Goal: Browse casually

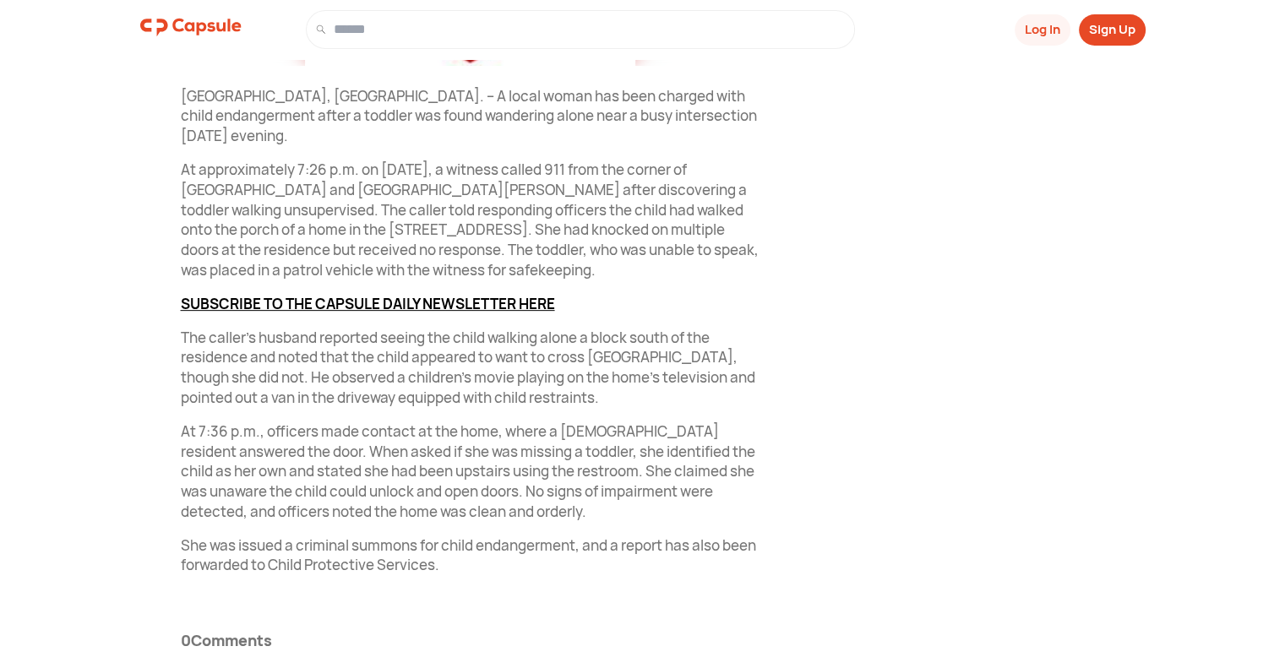
scroll to position [612, 0]
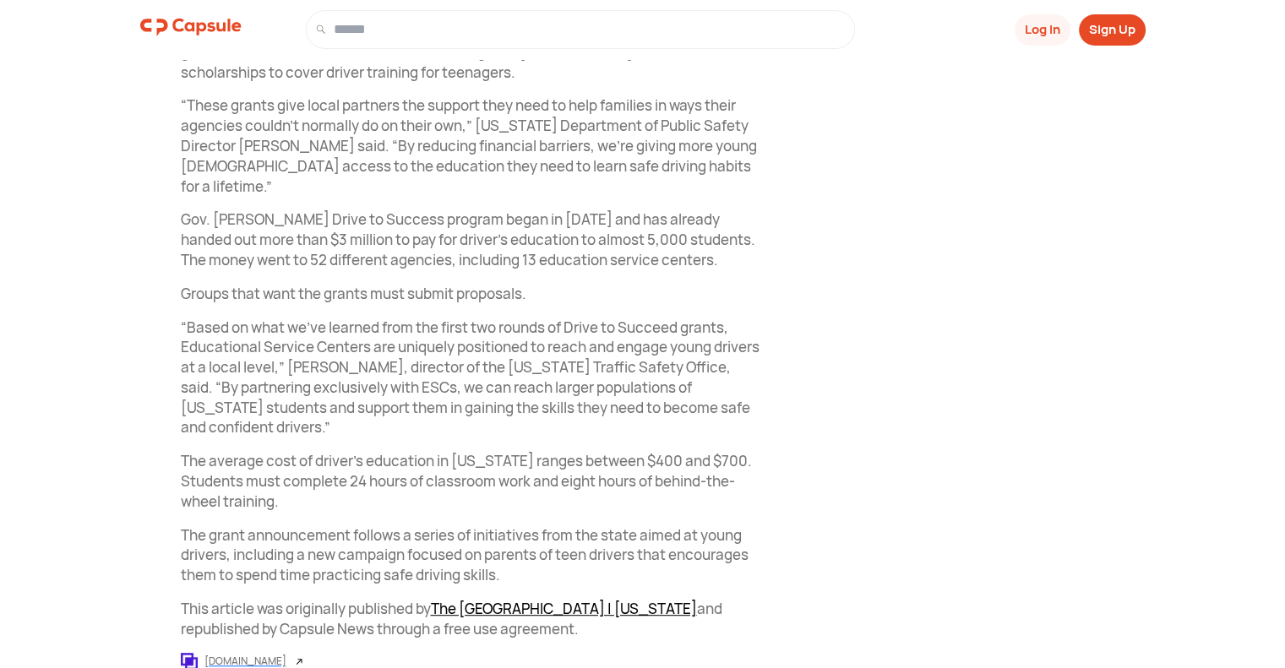
scroll to position [804, 0]
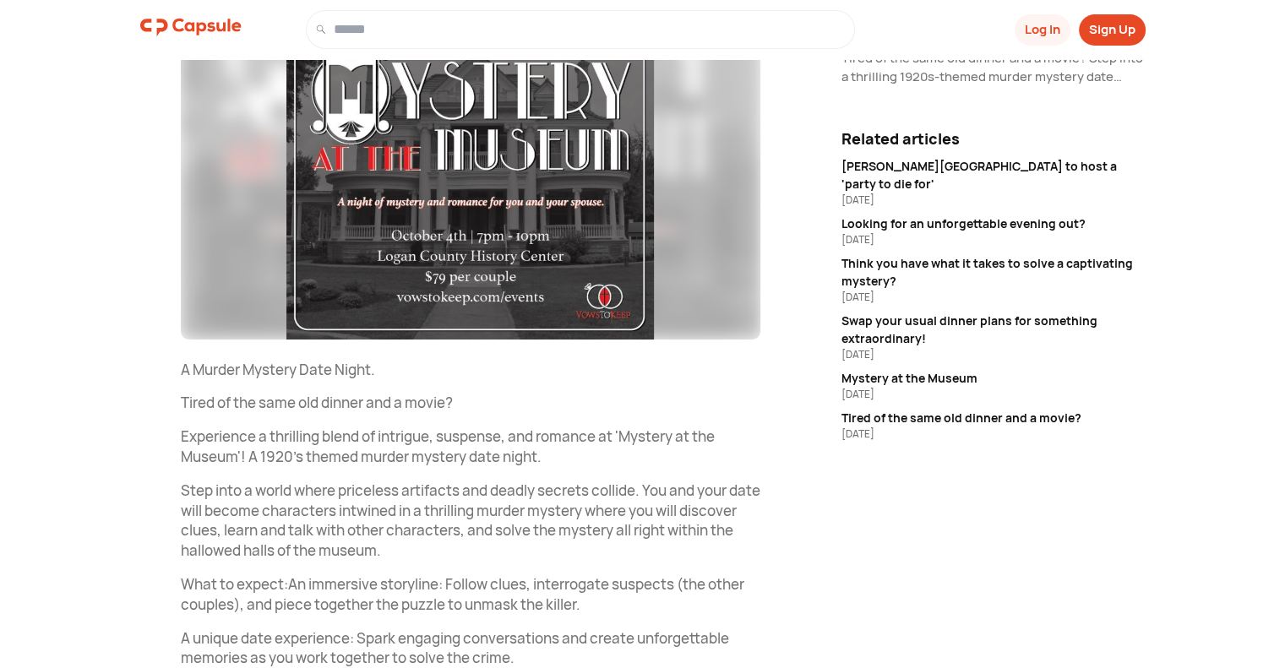
scroll to position [169, 0]
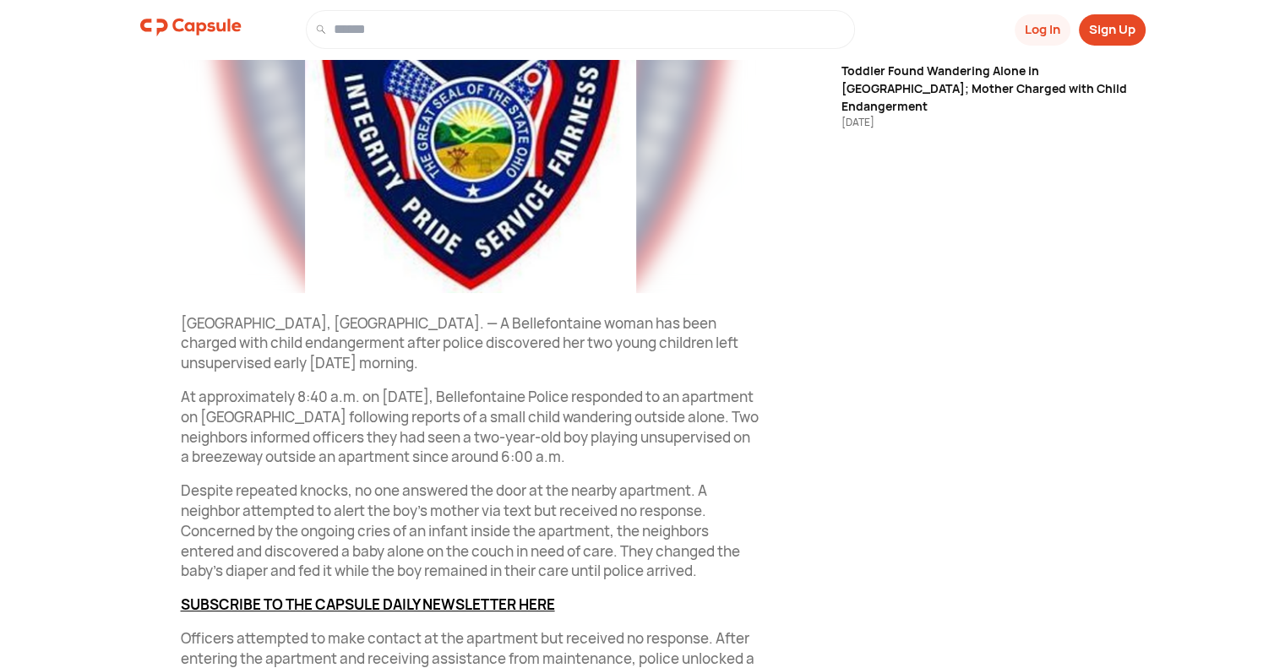
scroll to position [422, 0]
